Goal: Use online tool/utility: Utilize a website feature to perform a specific function

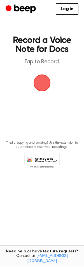
click at [40, 88] on span "button" at bounding box center [42, 82] width 19 height 19
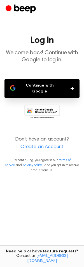
click at [46, 86] on button "Continue with Google" at bounding box center [41, 88] width 75 height 19
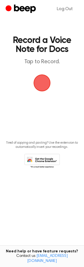
click at [45, 84] on span "button" at bounding box center [42, 82] width 19 height 19
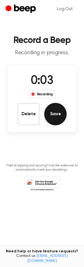
click at [57, 120] on button "Save" at bounding box center [55, 114] width 22 height 22
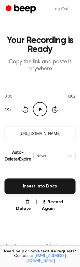
click at [40, 107] on icon "Play Audio" at bounding box center [40, 109] width 14 height 14
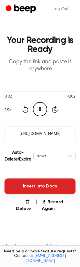
click at [33, 188] on button "Insert into Docs" at bounding box center [39, 186] width 71 height 16
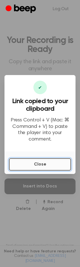
click at [36, 161] on button "Close" at bounding box center [40, 164] width 62 height 12
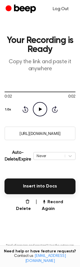
click at [61, 8] on link "Log Out" at bounding box center [60, 8] width 27 height 13
